Goal: Information Seeking & Learning: Learn about a topic

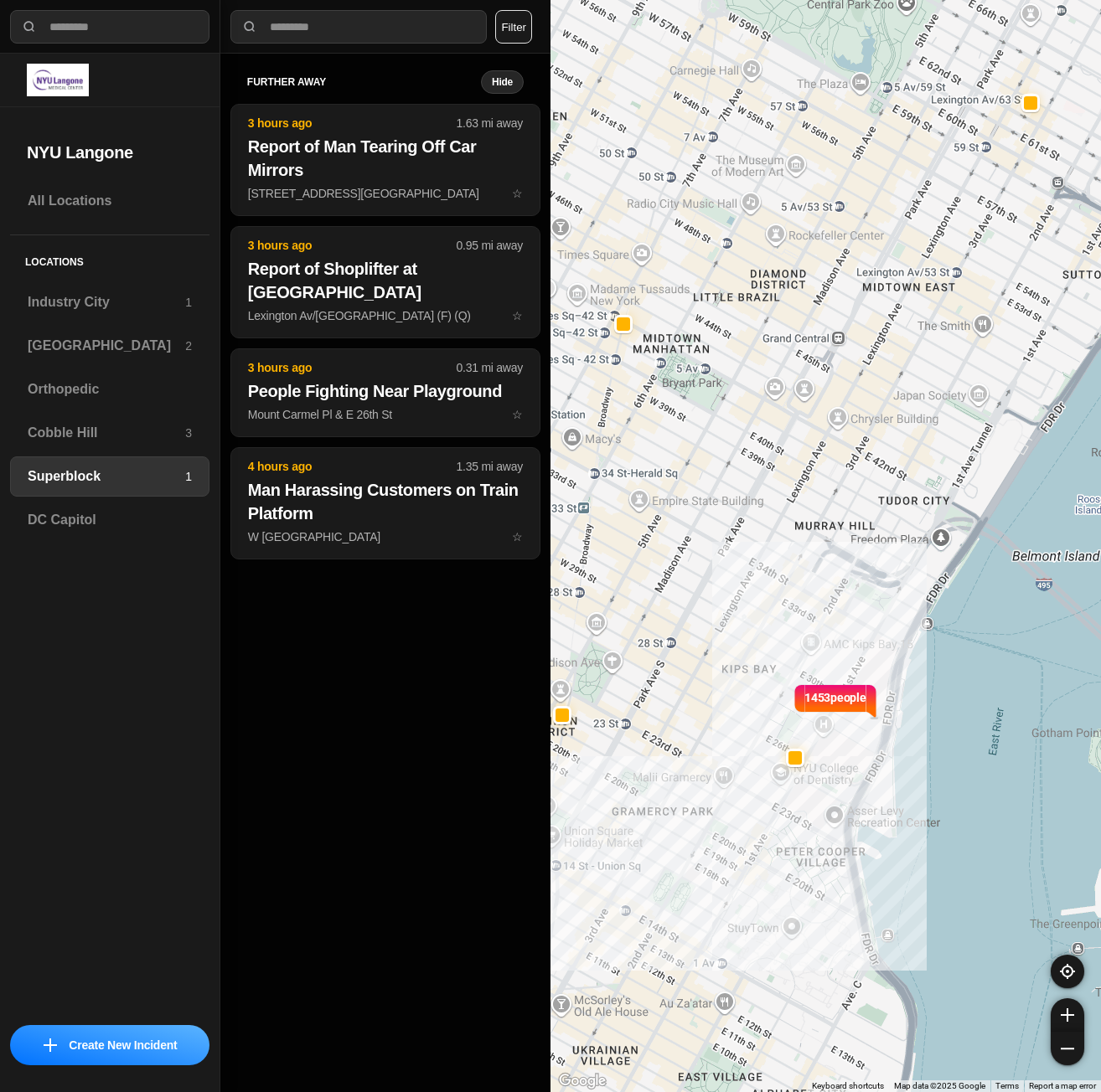
select select "*"
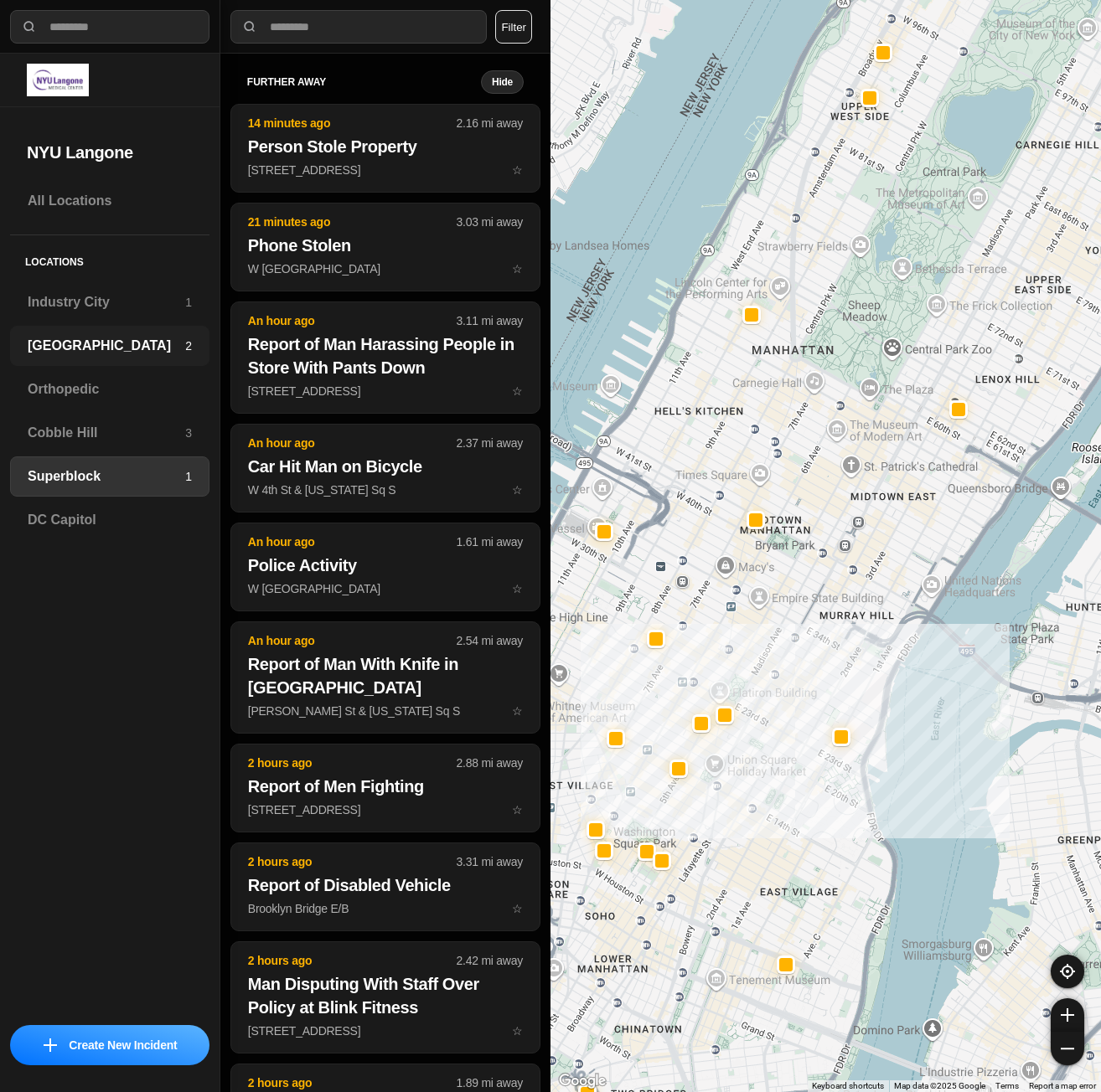
click at [102, 356] on div "Brooklyn 2" at bounding box center [109, 346] width 199 height 40
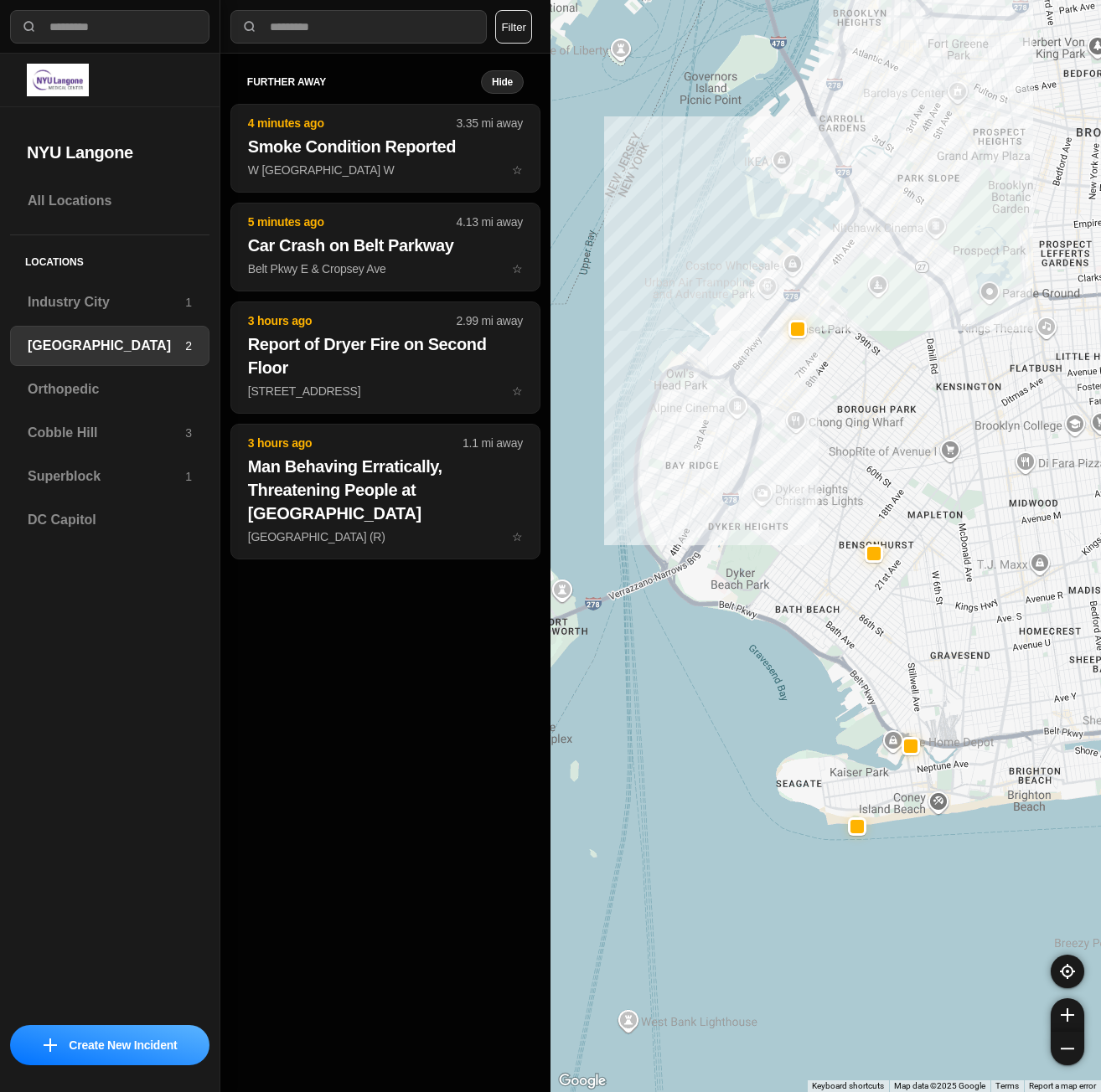
drag, startPoint x: 855, startPoint y: 417, endPoint x: 867, endPoint y: 570, distance: 153.5
click at [867, 570] on div at bounding box center [825, 546] width 550 height 1092
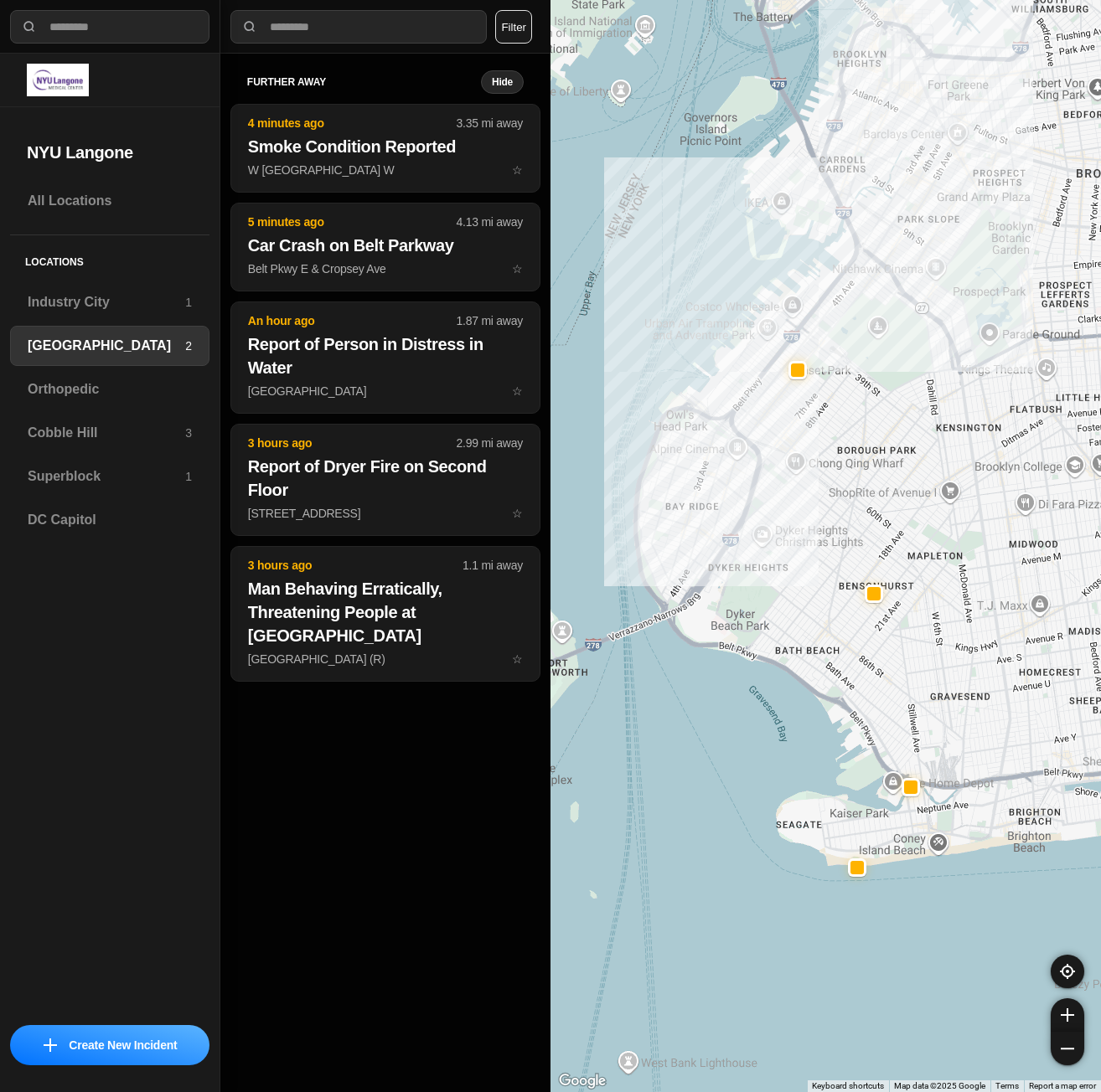
drag, startPoint x: 850, startPoint y: 445, endPoint x: 856, endPoint y: 497, distance: 52.3
click at [856, 495] on div at bounding box center [825, 546] width 550 height 1092
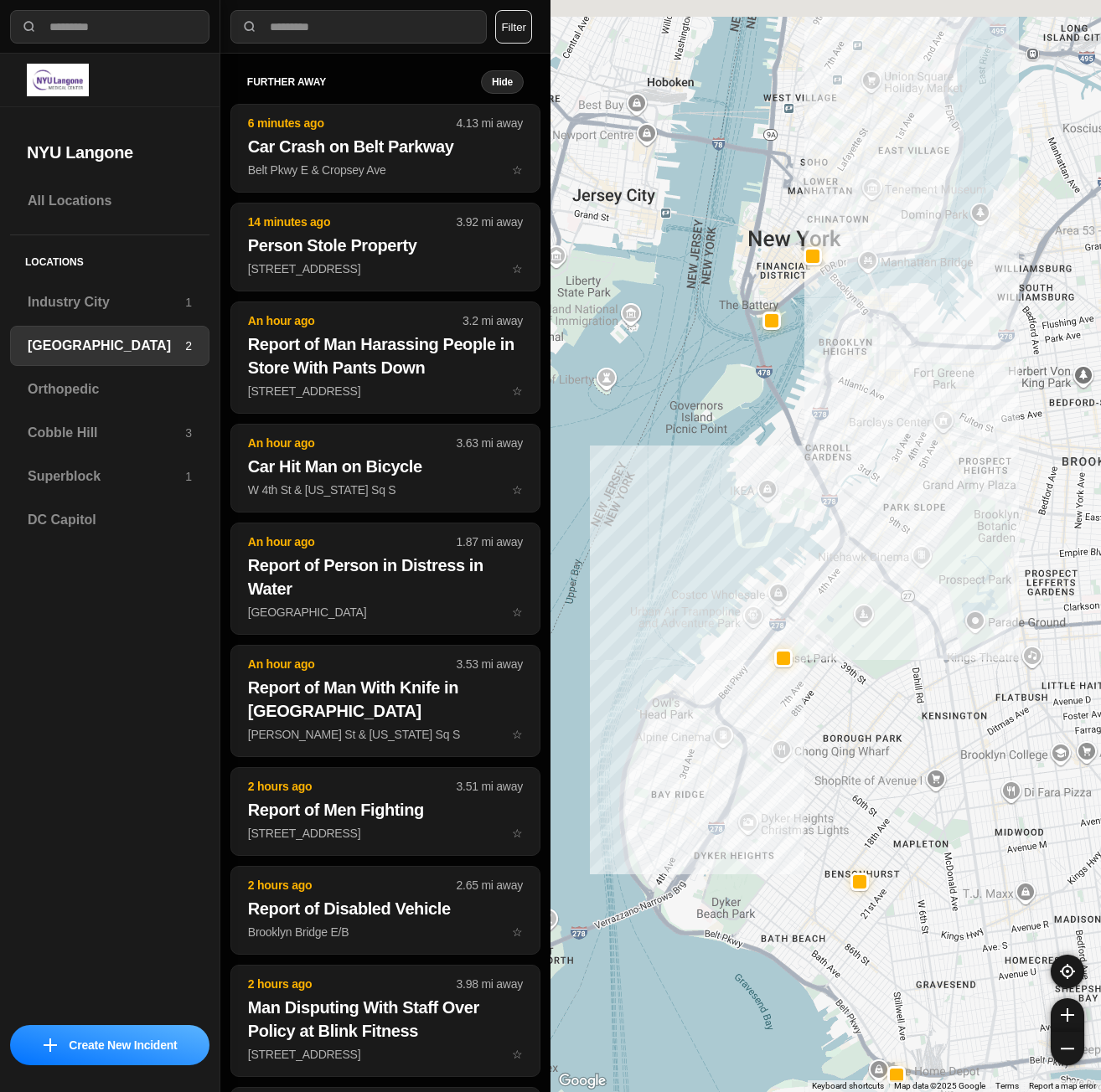
drag, startPoint x: 791, startPoint y: 339, endPoint x: 761, endPoint y: 666, distance: 328.4
click at [761, 666] on div at bounding box center [825, 546] width 550 height 1092
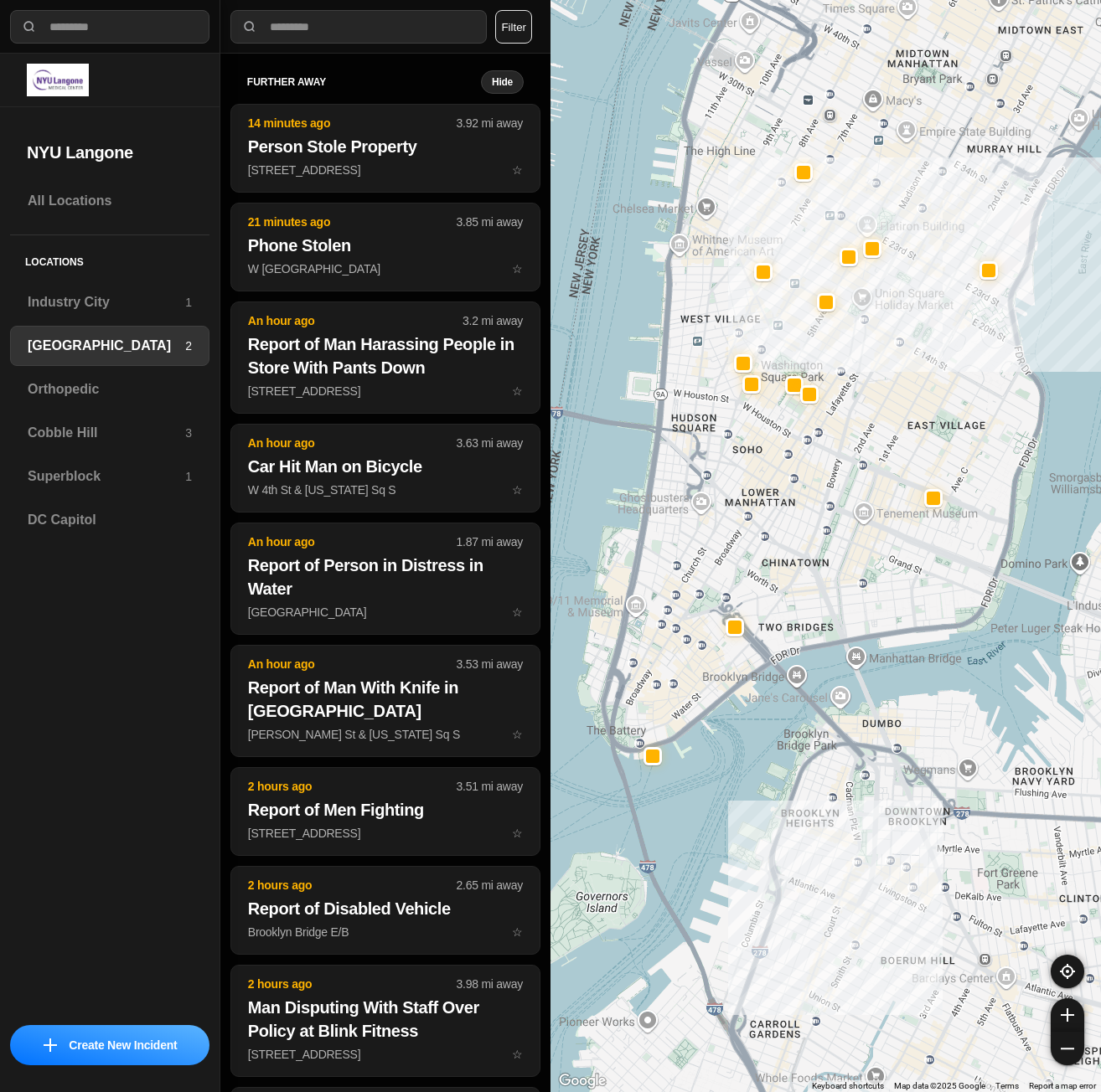
drag, startPoint x: 909, startPoint y: 369, endPoint x: 850, endPoint y: 491, distance: 135.5
click at [850, 491] on div "421 people" at bounding box center [825, 546] width 550 height 1092
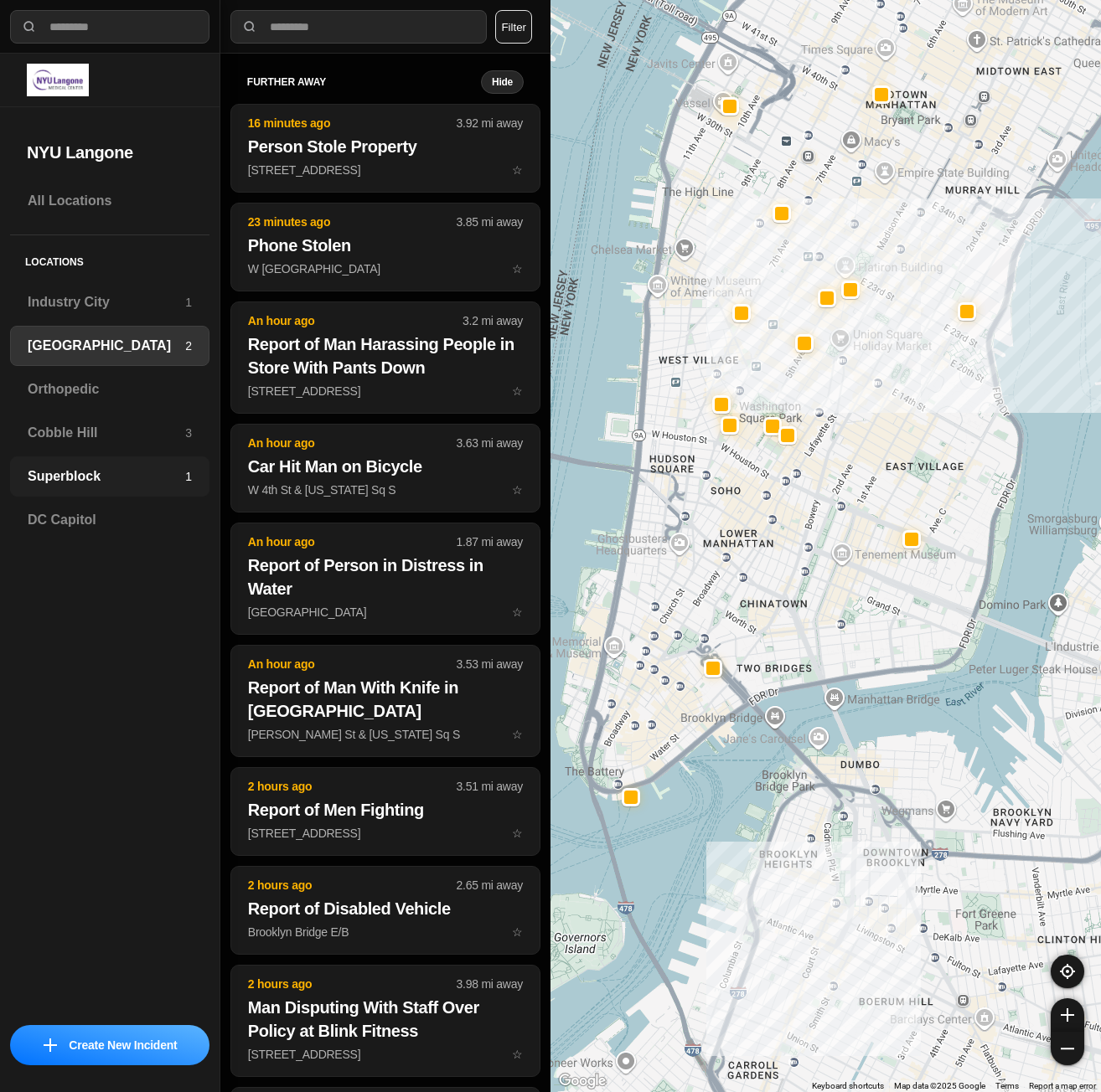
click at [84, 479] on h3 "Superblock" at bounding box center [106, 477] width 157 height 20
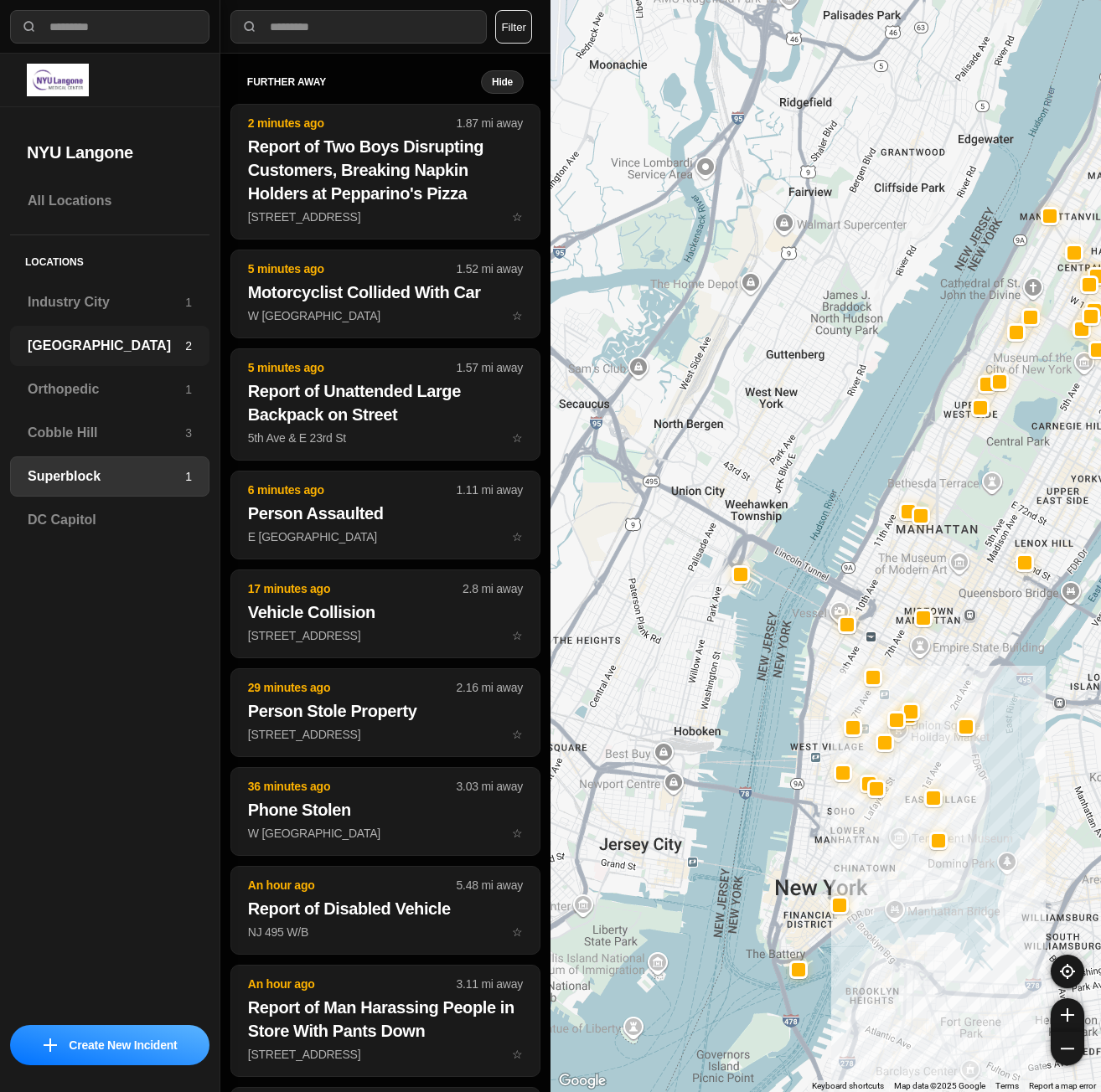
click at [72, 350] on h3 "[GEOGRAPHIC_DATA]" at bounding box center [106, 346] width 157 height 20
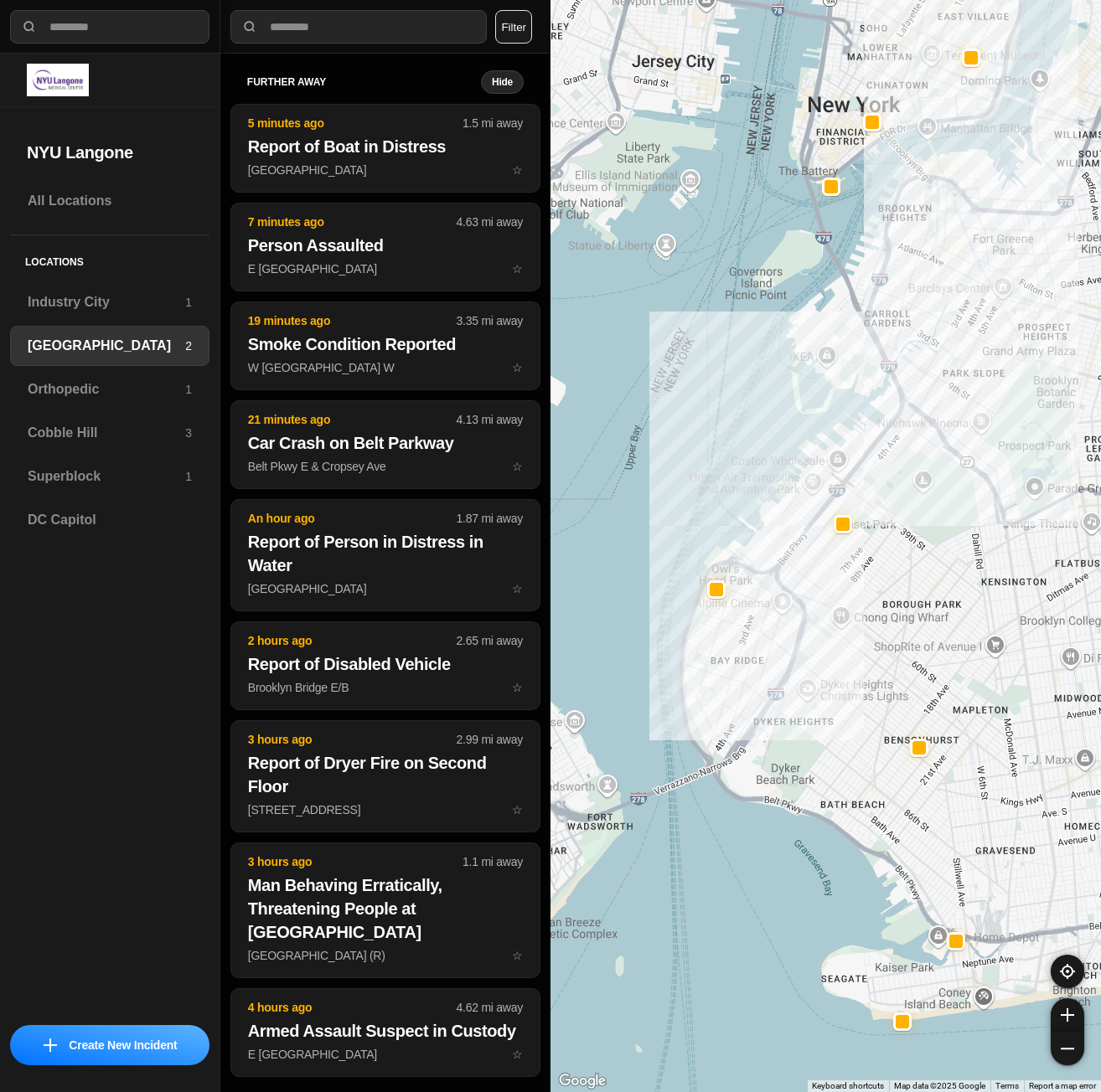
drag, startPoint x: 865, startPoint y: 547, endPoint x: 986, endPoint y: 566, distance: 122.5
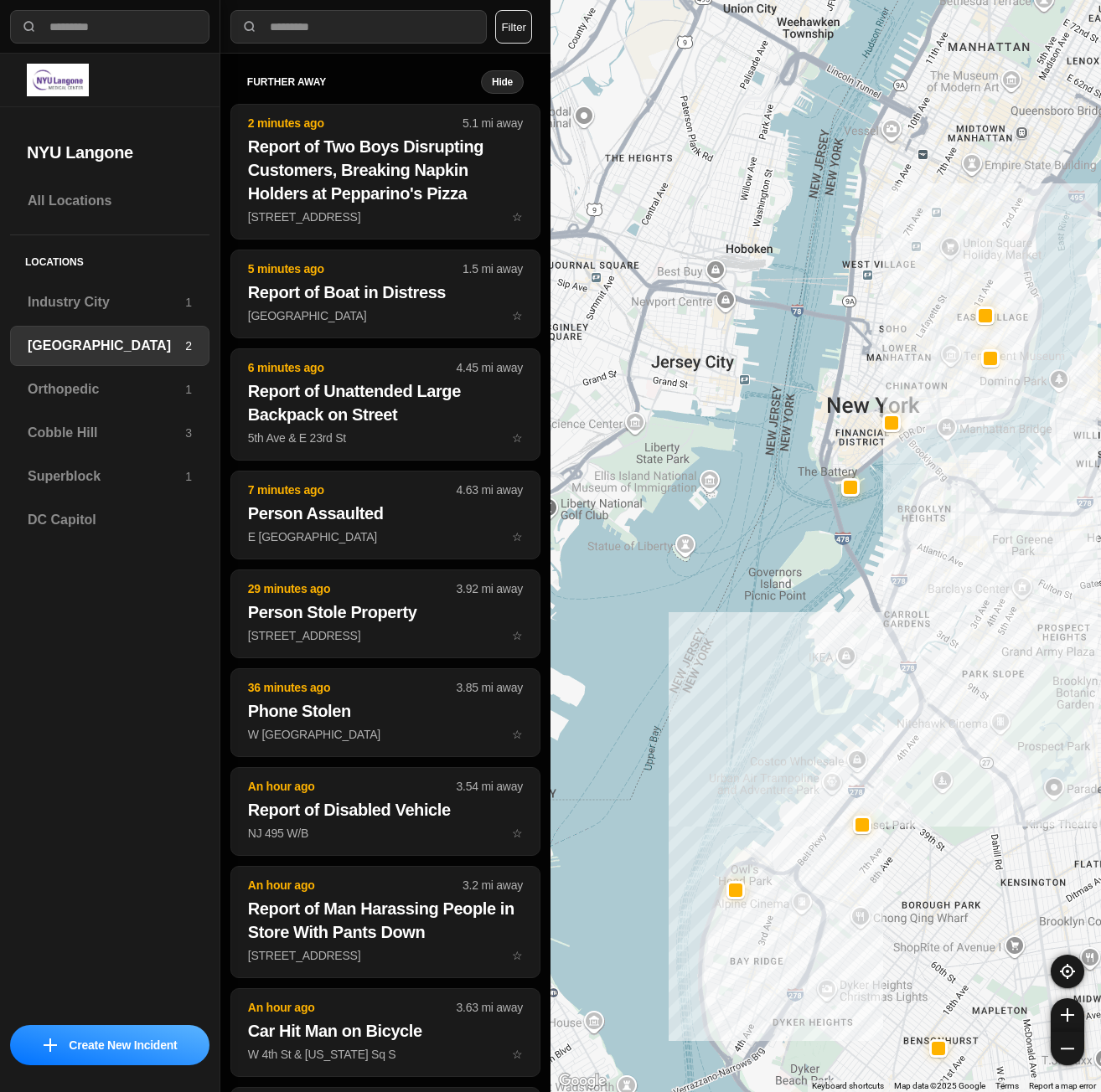
drag, startPoint x: 985, startPoint y: 206, endPoint x: 1013, endPoint y: 489, distance: 284.4
click at [1004, 513] on div at bounding box center [825, 546] width 550 height 1092
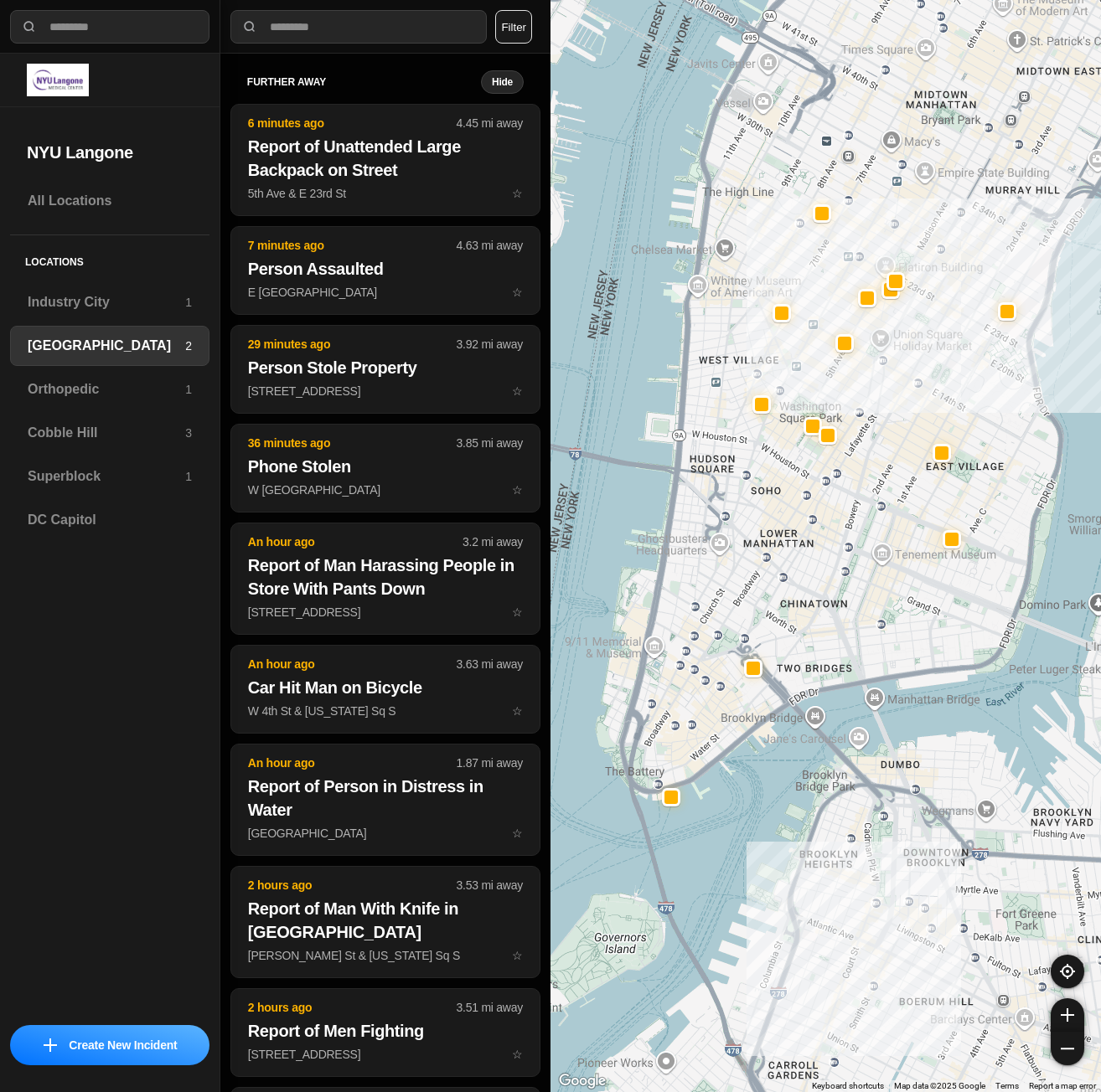
drag, startPoint x: 1003, startPoint y: 258, endPoint x: 1034, endPoint y: 369, distance: 115.2
click at [1034, 369] on div "421 people" at bounding box center [825, 546] width 550 height 1092
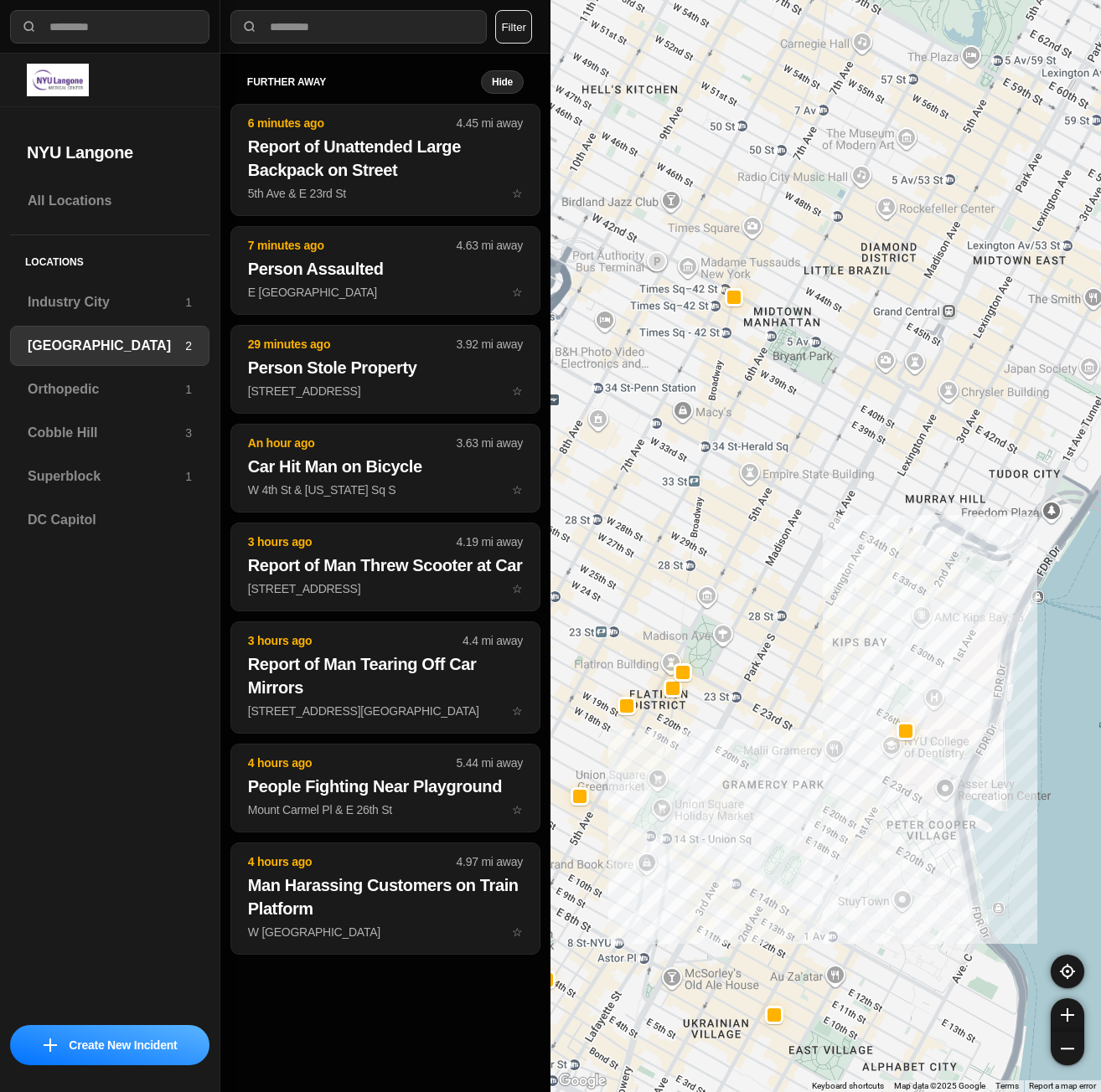
drag, startPoint x: 1046, startPoint y: 381, endPoint x: 901, endPoint y: 406, distance: 147.1
click at [901, 406] on div "421 people" at bounding box center [825, 546] width 550 height 1092
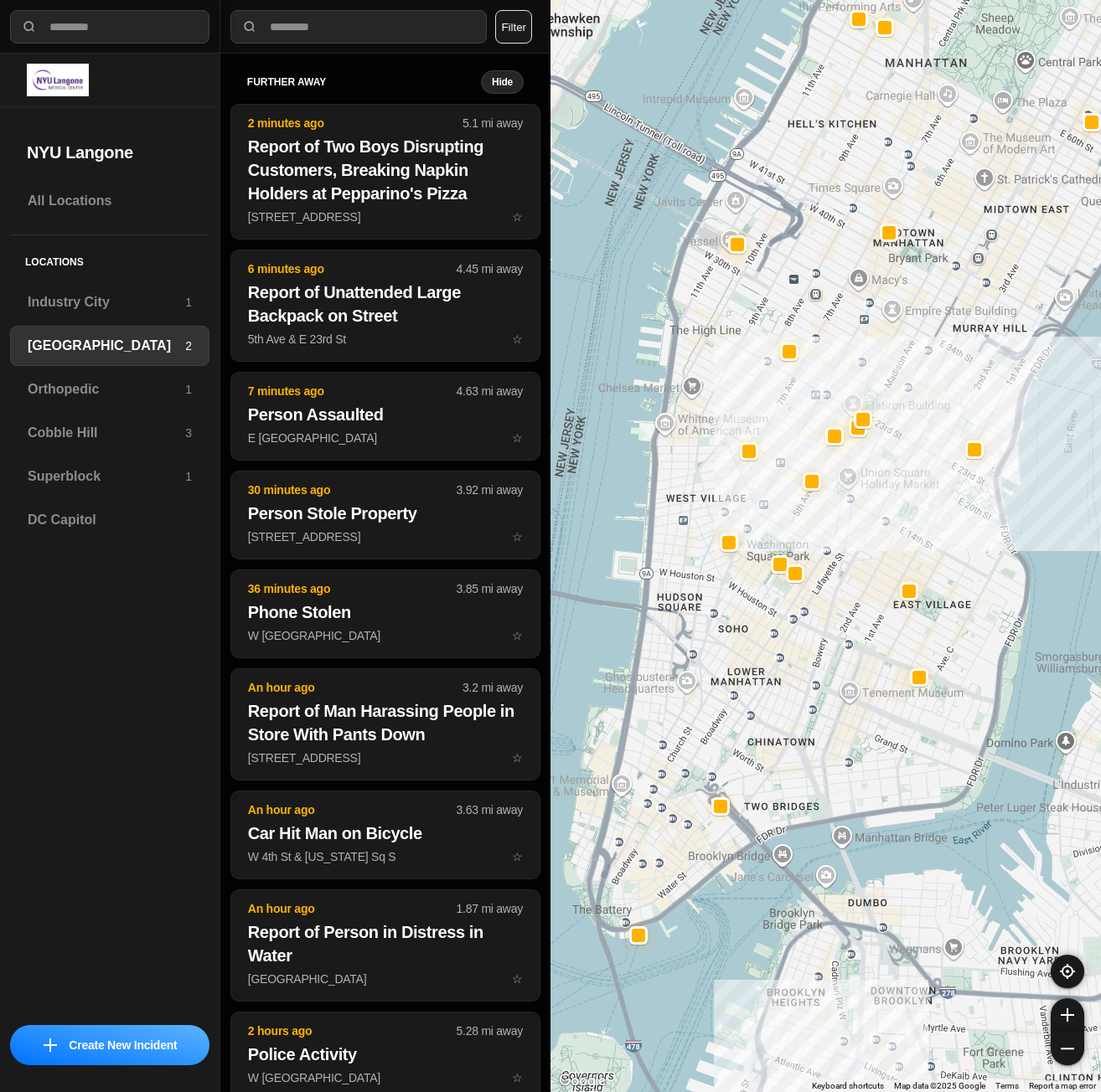
drag, startPoint x: 851, startPoint y: 500, endPoint x: 924, endPoint y: 401, distance: 123.0
click at [924, 401] on div "421 people" at bounding box center [825, 546] width 550 height 1092
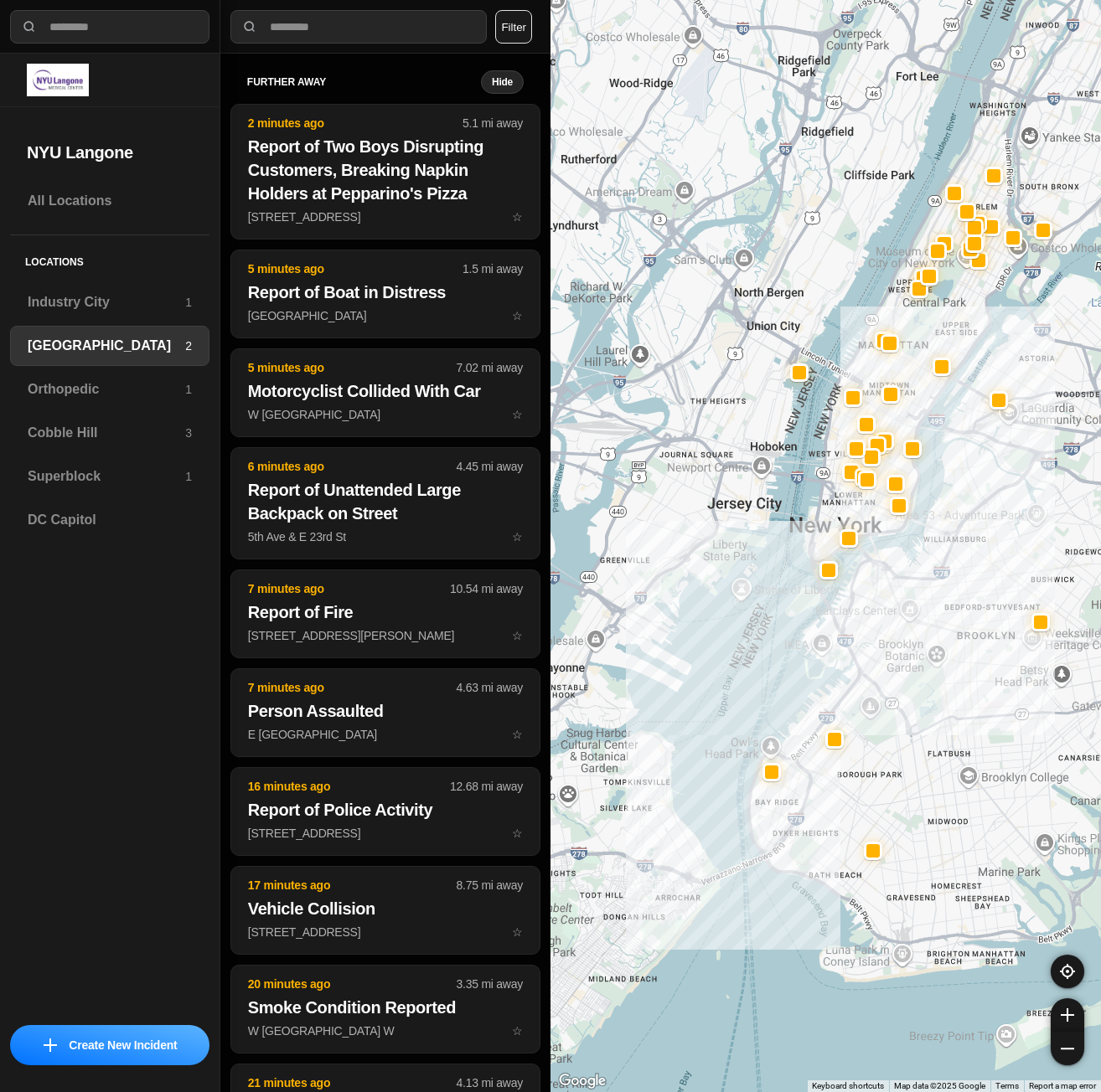
drag, startPoint x: 951, startPoint y: 812, endPoint x: 899, endPoint y: 596, distance: 222.2
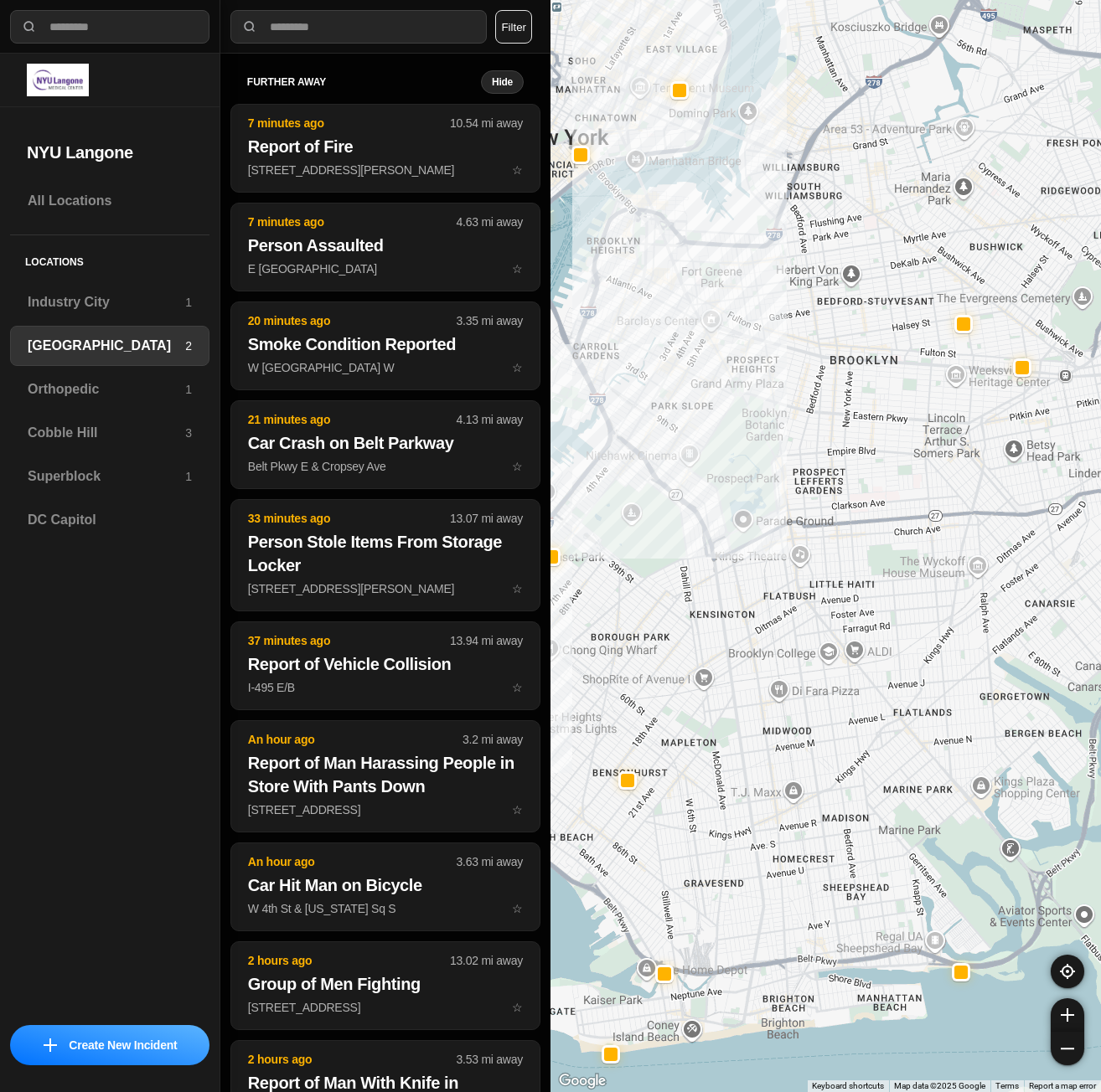
drag, startPoint x: 1017, startPoint y: 645, endPoint x: 900, endPoint y: 746, distance: 154.6
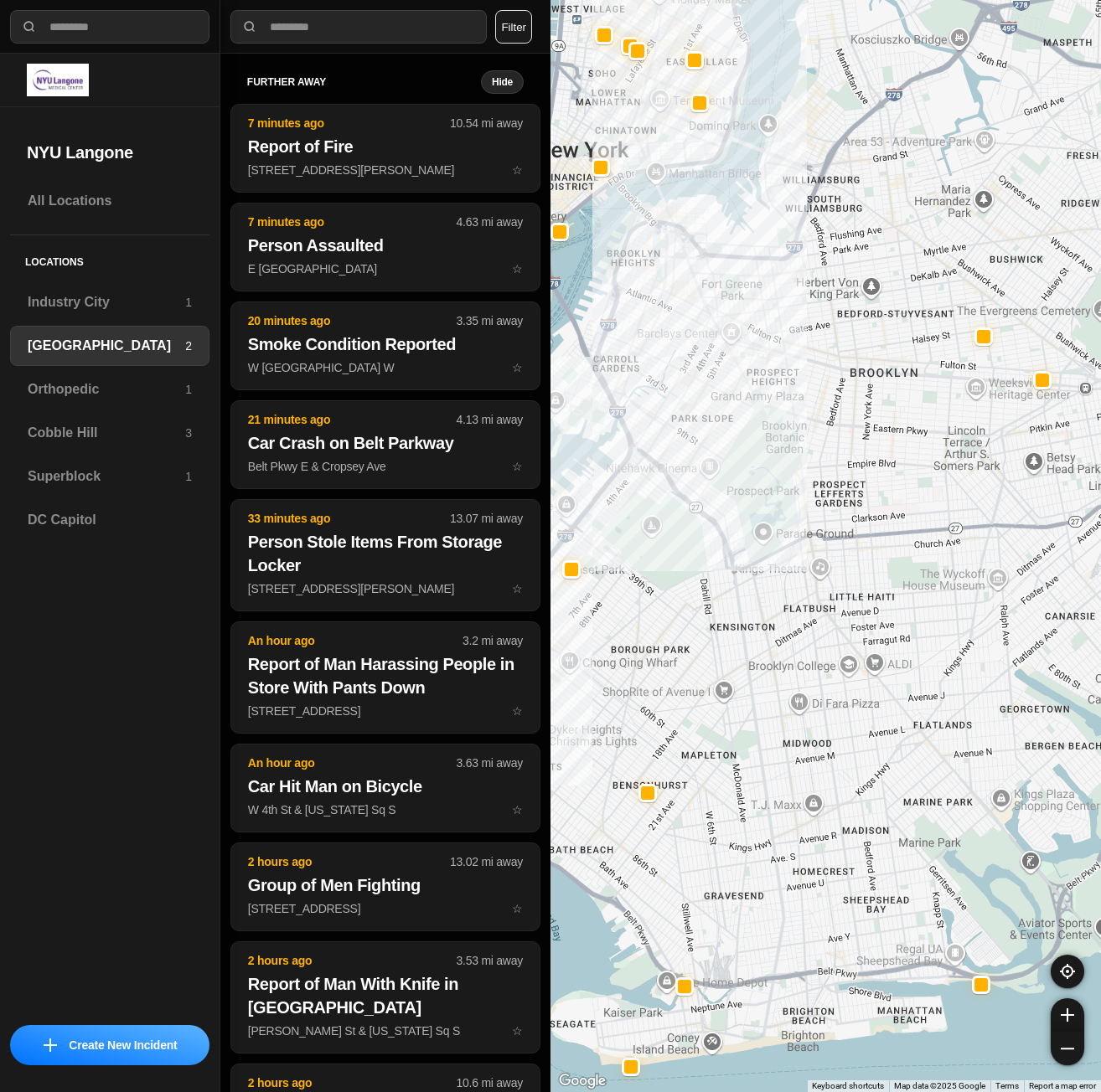
drag, startPoint x: 1021, startPoint y: 347, endPoint x: 904, endPoint y: 434, distance: 145.8
click at [904, 434] on div at bounding box center [825, 546] width 550 height 1092
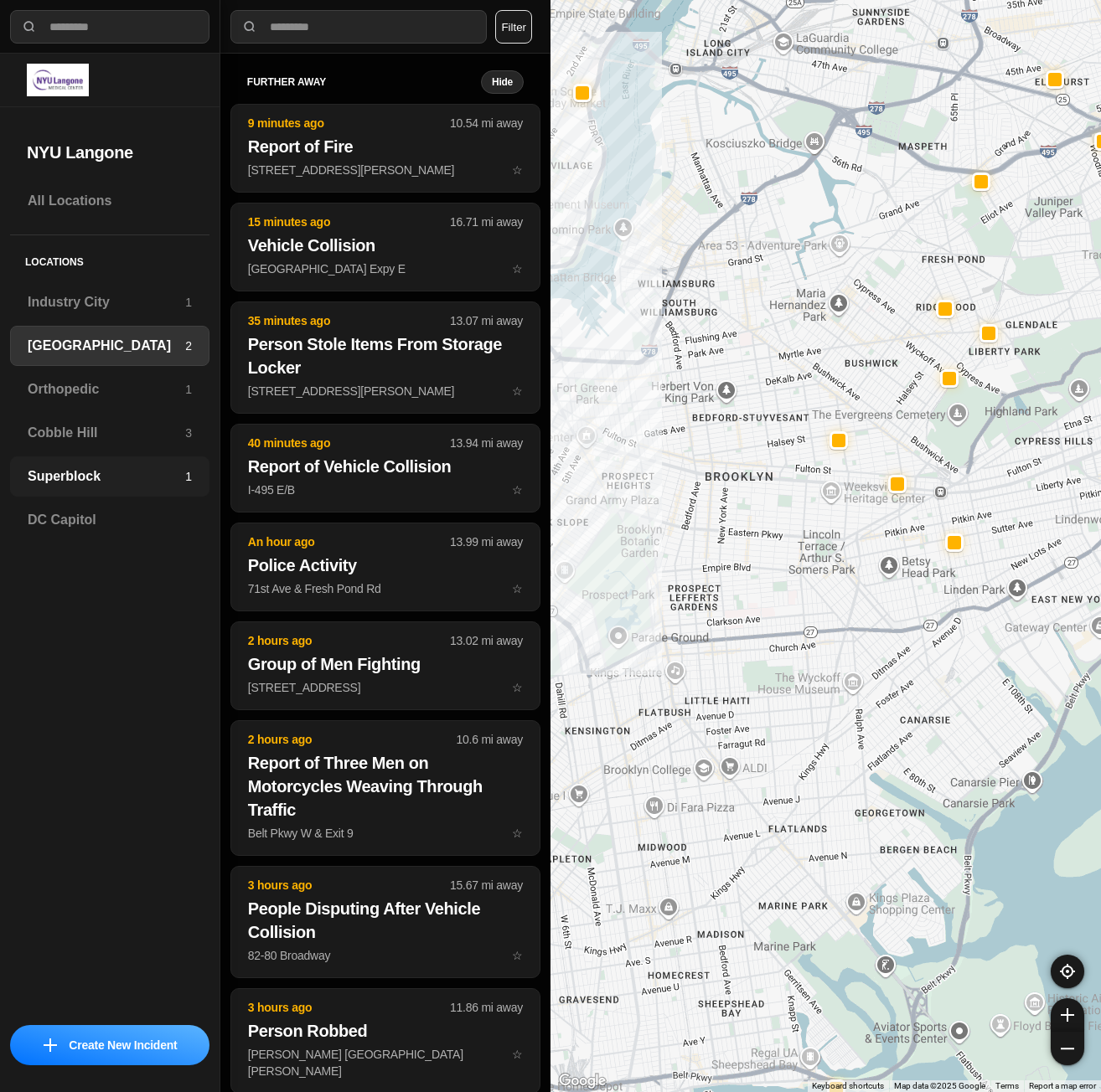
click at [74, 486] on div "Superblock 1" at bounding box center [109, 476] width 199 height 40
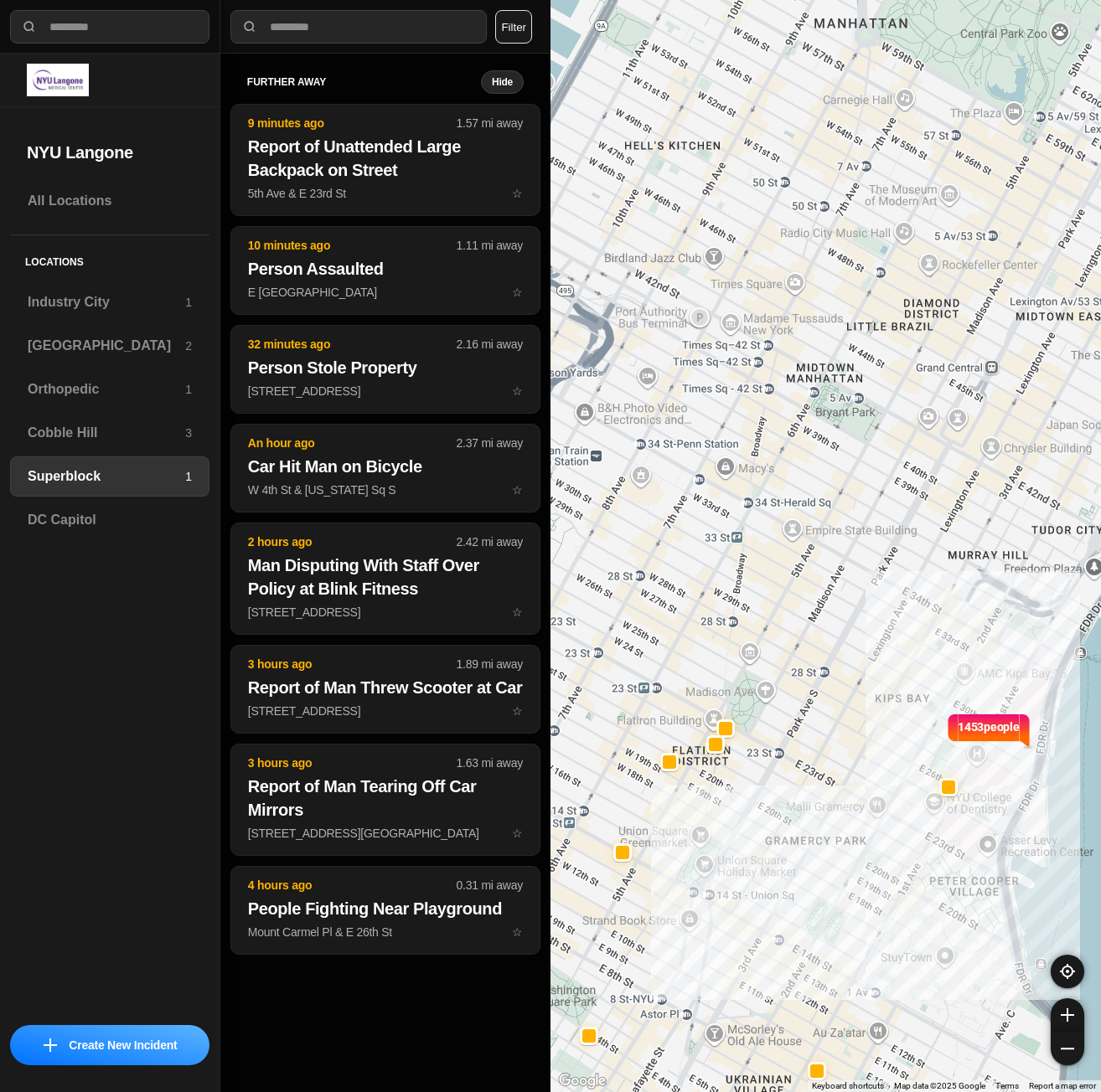
drag, startPoint x: 729, startPoint y: 643, endPoint x: 823, endPoint y: 645, distance: 94.0
click at [823, 645] on div "1453 people" at bounding box center [825, 546] width 550 height 1092
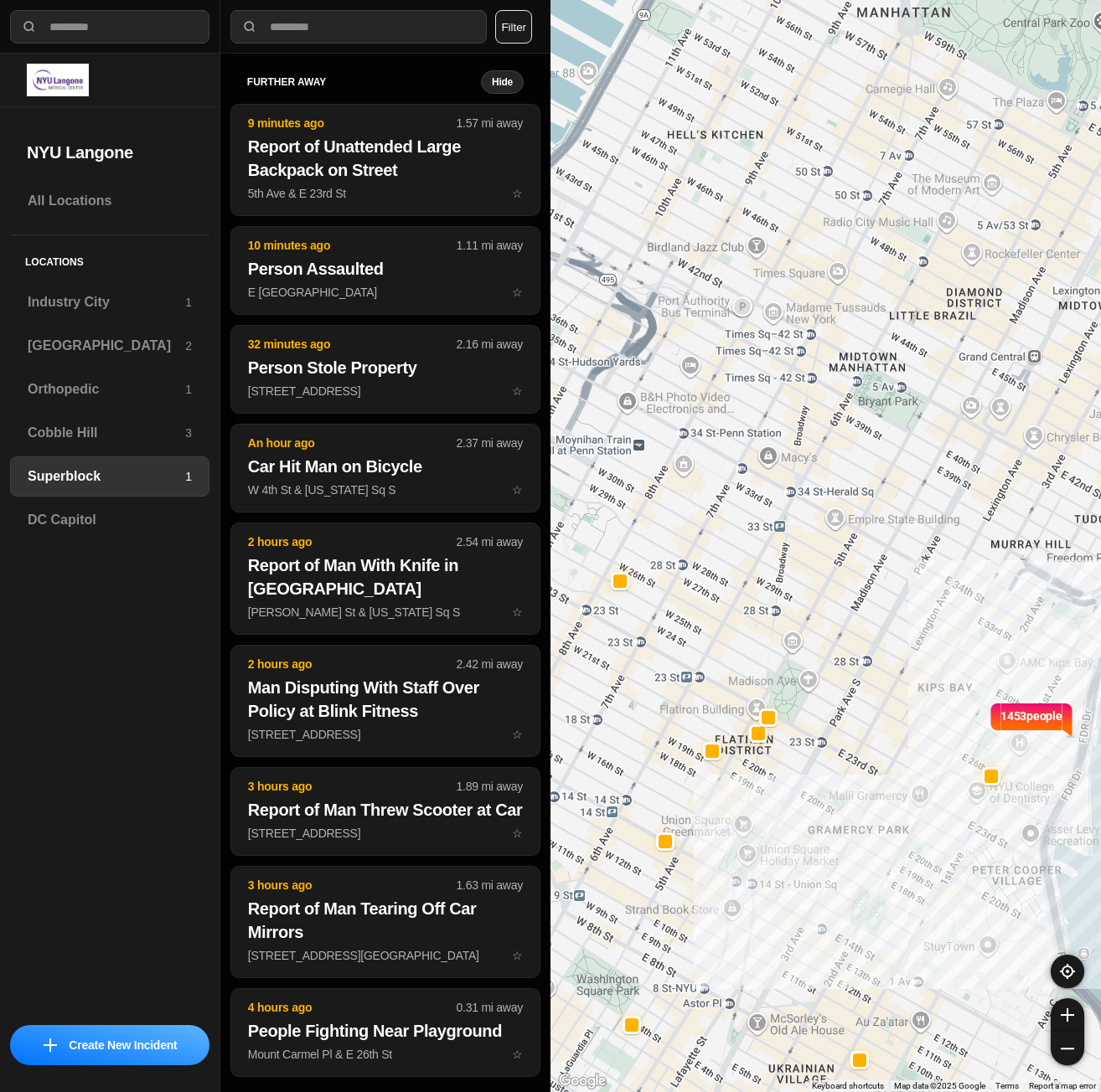
drag, startPoint x: 779, startPoint y: 629, endPoint x: 817, endPoint y: 619, distance: 39.3
click at [817, 619] on div "1453 people" at bounding box center [825, 546] width 550 height 1092
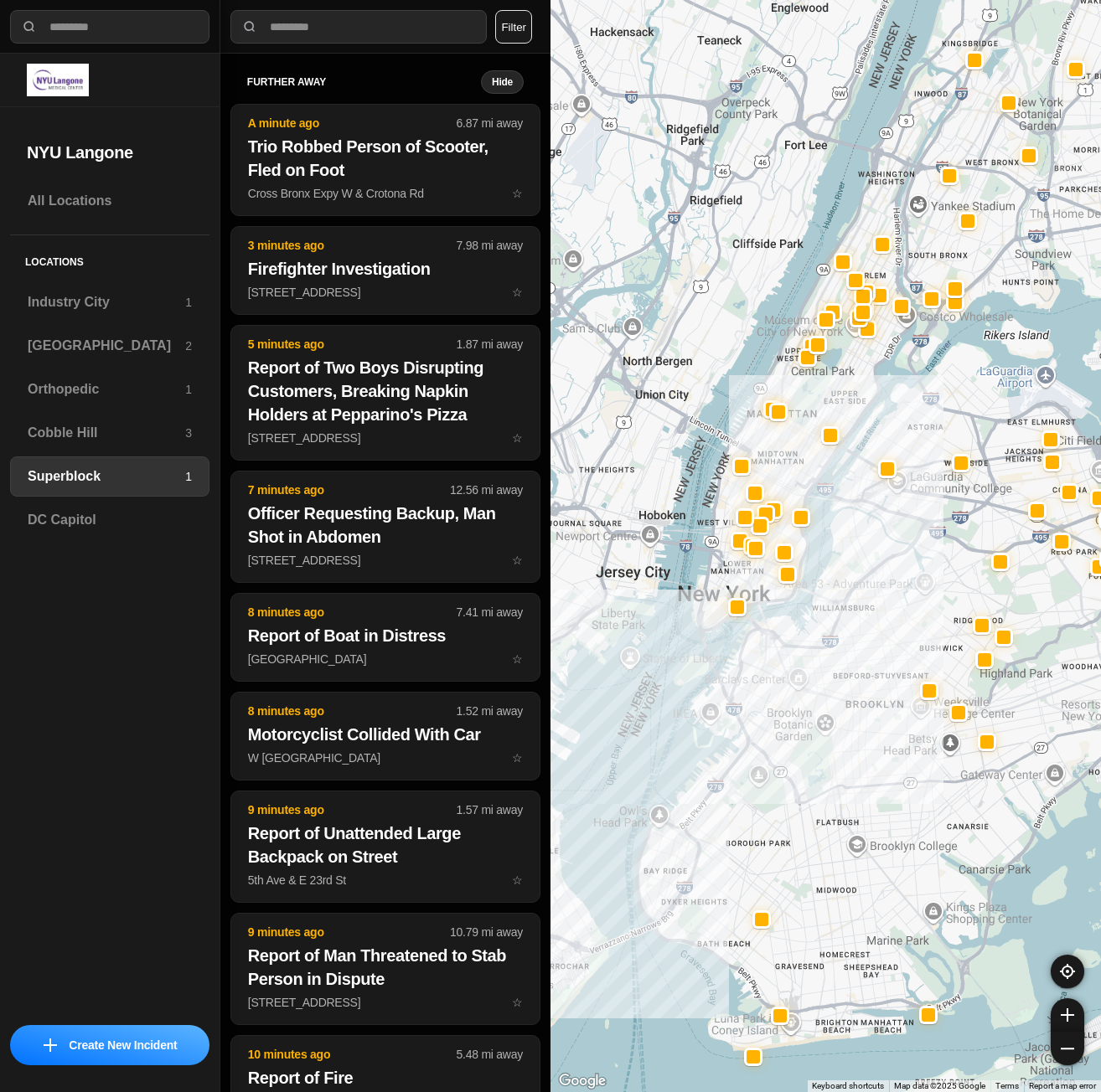
drag, startPoint x: 744, startPoint y: 534, endPoint x: 925, endPoint y: 584, distance: 187.8
click at [925, 584] on div at bounding box center [825, 546] width 550 height 1092
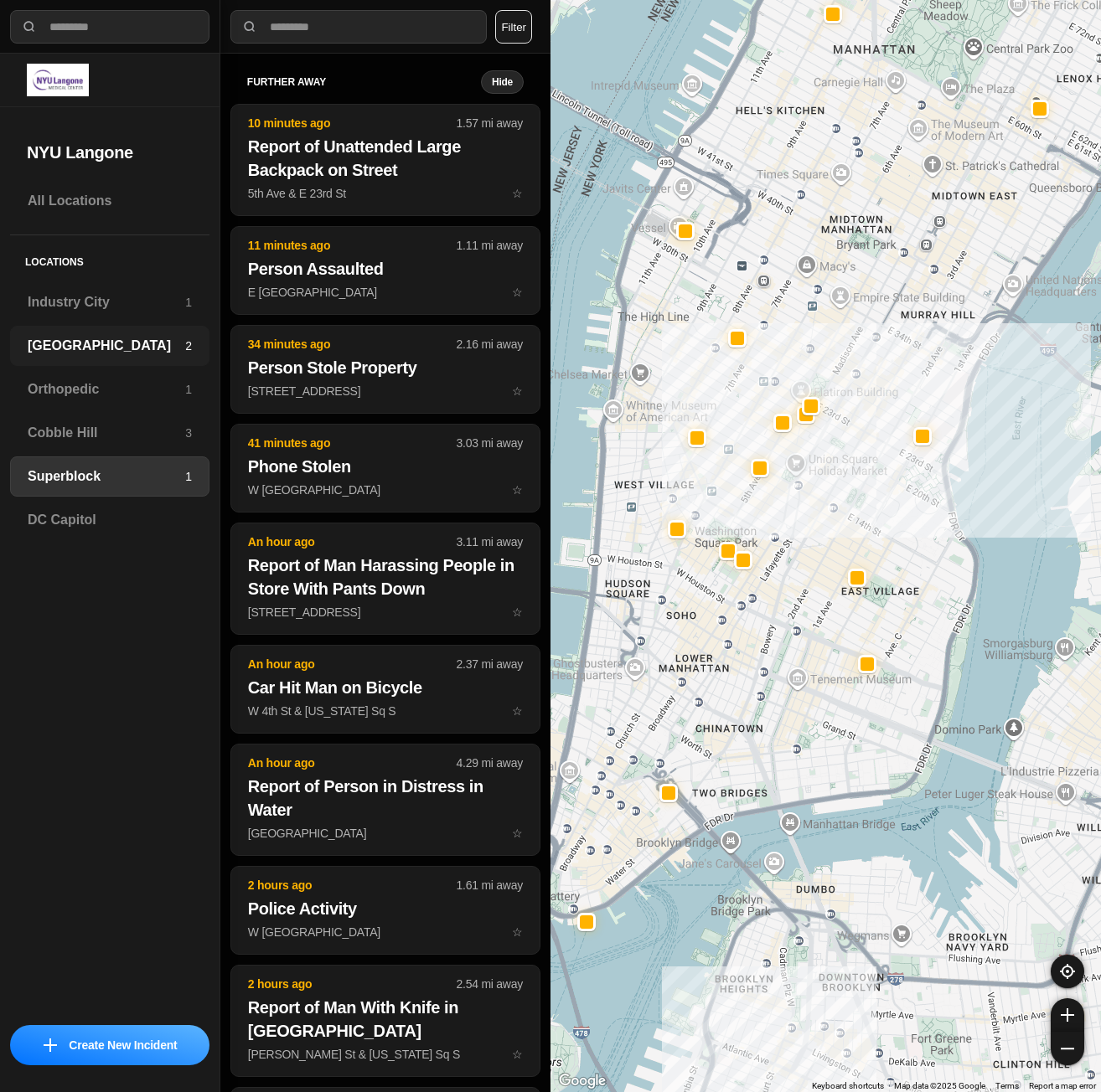
click at [75, 347] on h3 "[GEOGRAPHIC_DATA]" at bounding box center [106, 346] width 157 height 20
